Goal: Transaction & Acquisition: Purchase product/service

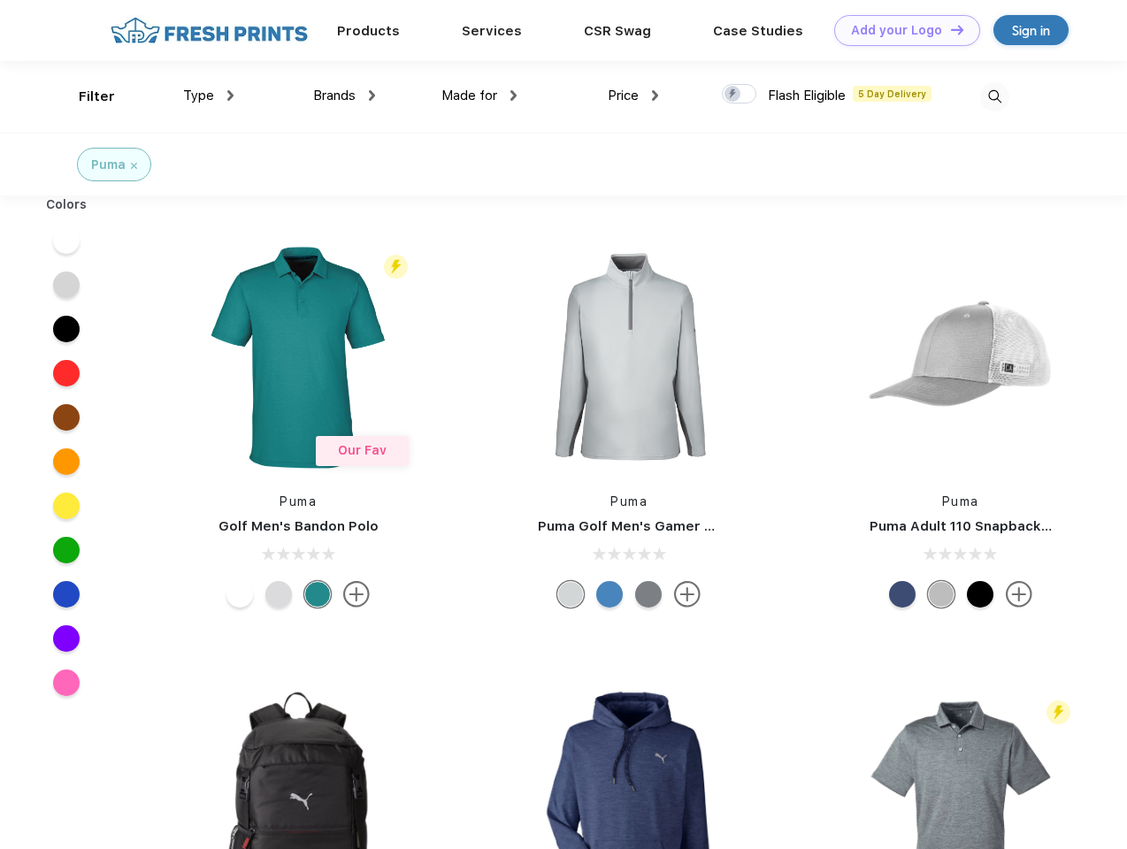
scroll to position [1, 0]
click at [900, 30] on link "Add your Logo Design Tool" at bounding box center [907, 30] width 146 height 31
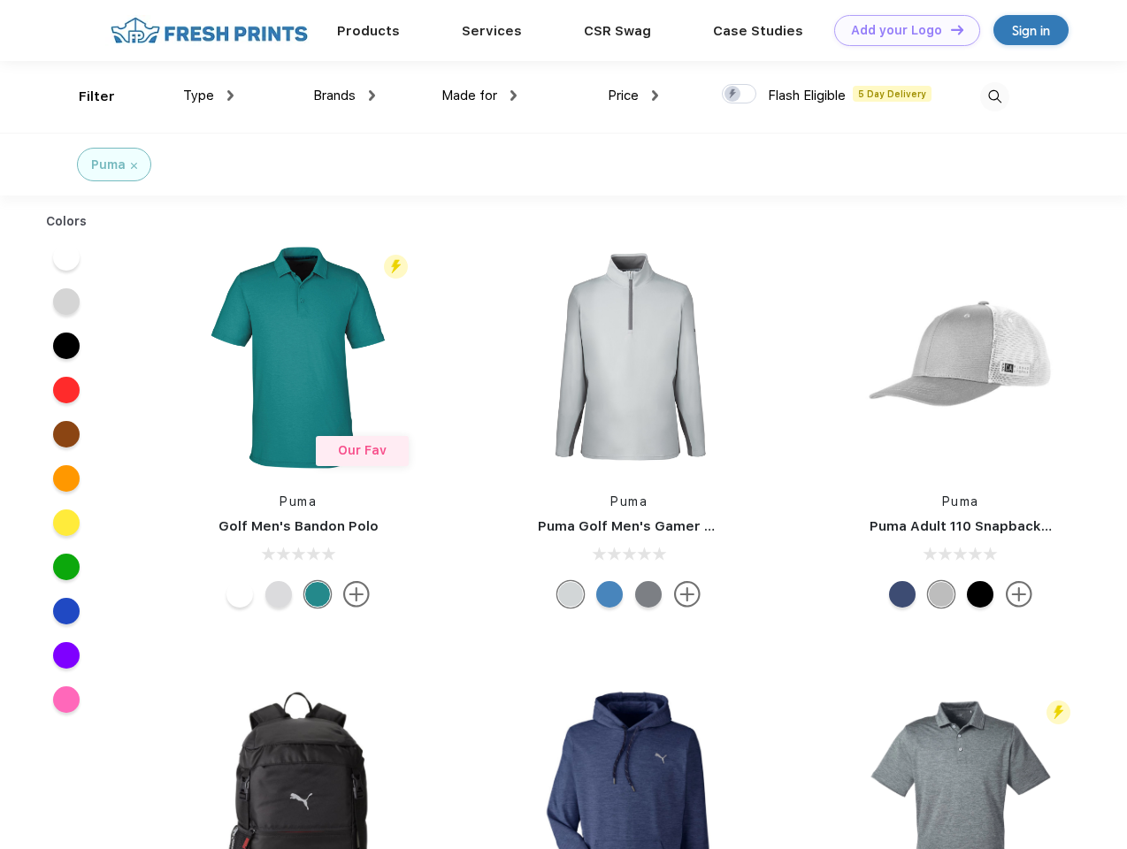
click at [0, 0] on div "Design Tool" at bounding box center [0, 0] width 0 height 0
click at [949, 29] on link "Add your Logo Design Tool" at bounding box center [907, 30] width 146 height 31
click at [85, 96] on div "Filter" at bounding box center [97, 97] width 36 height 20
click at [209, 96] on span "Type" at bounding box center [198, 96] width 31 height 16
click at [344, 96] on span "Brands" at bounding box center [334, 96] width 42 height 16
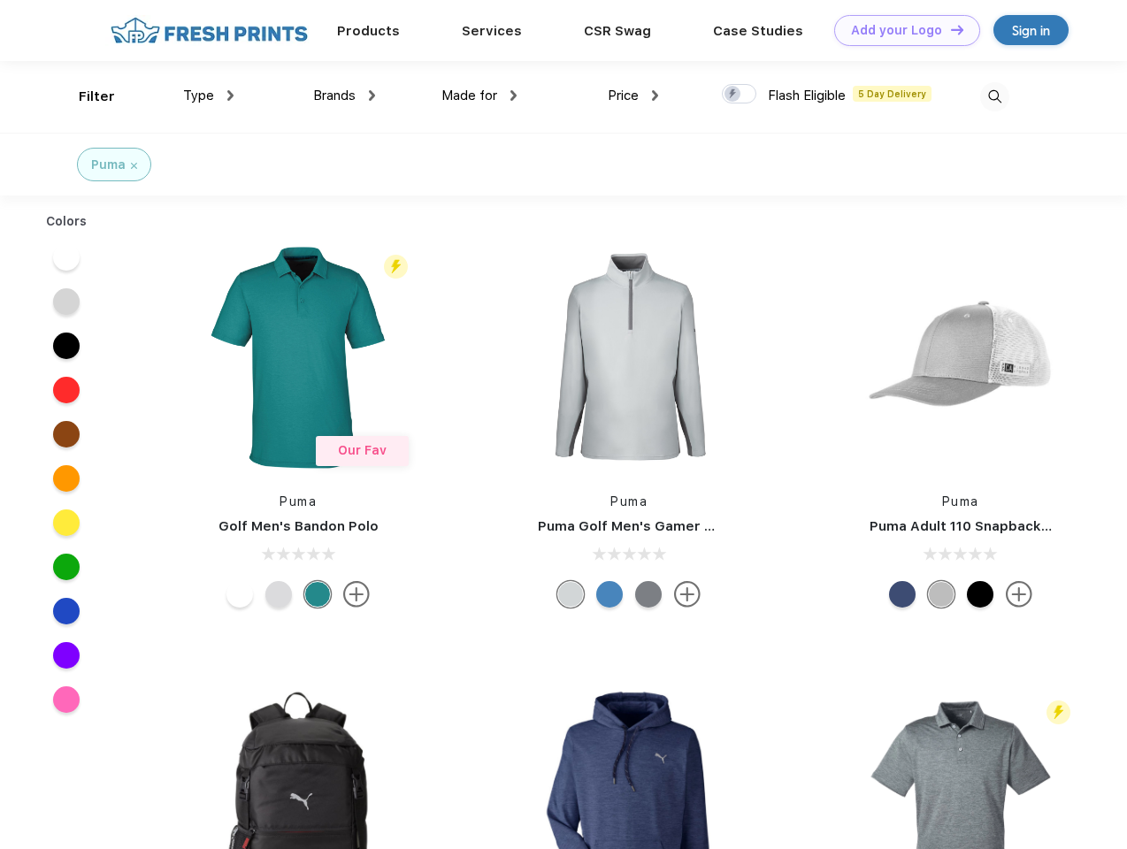
click at [479, 96] on span "Made for" at bounding box center [469, 96] width 56 height 16
click at [633, 96] on span "Price" at bounding box center [623, 96] width 31 height 16
click at [739, 95] on div at bounding box center [739, 93] width 34 height 19
click at [733, 95] on input "checkbox" at bounding box center [727, 88] width 11 height 11
click at [994, 96] on img at bounding box center [994, 96] width 29 height 29
